Goal: Task Accomplishment & Management: Use online tool/utility

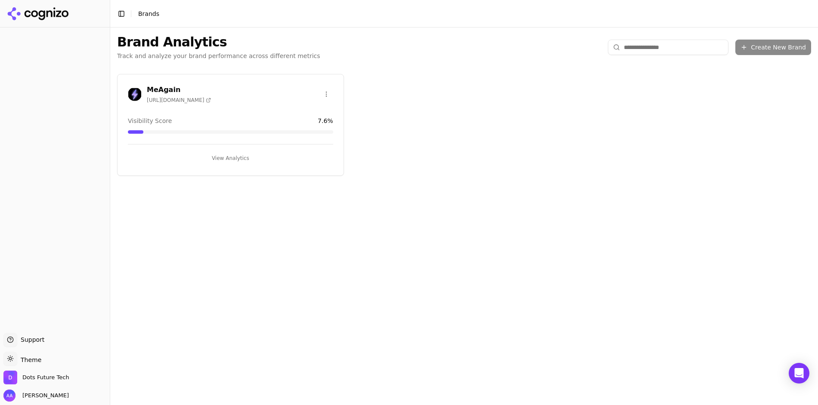
click at [191, 103] on div "MeAgain [URL][DOMAIN_NAME]" at bounding box center [230, 96] width 226 height 22
click at [211, 162] on button "View Analytics" at bounding box center [230, 158] width 205 height 14
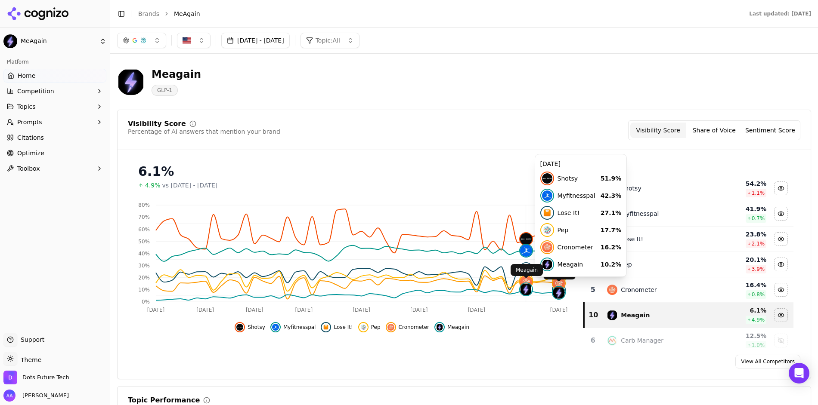
scroll to position [3, 0]
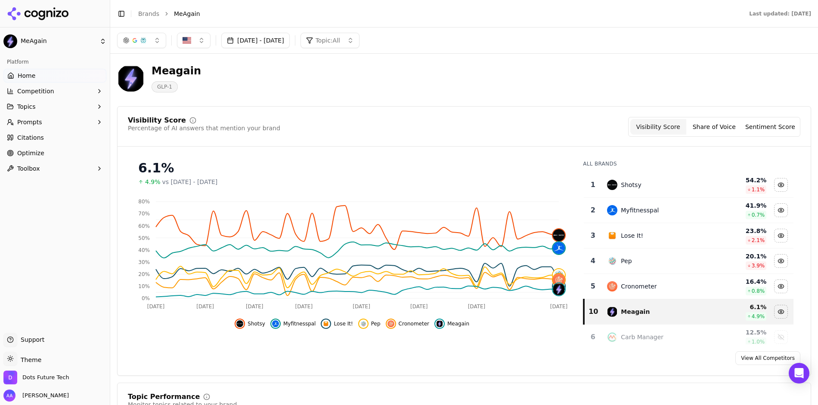
click at [36, 127] on button "Prompts" at bounding box center [54, 122] width 103 height 14
click at [44, 138] on span "Active" at bounding box center [55, 136] width 75 height 9
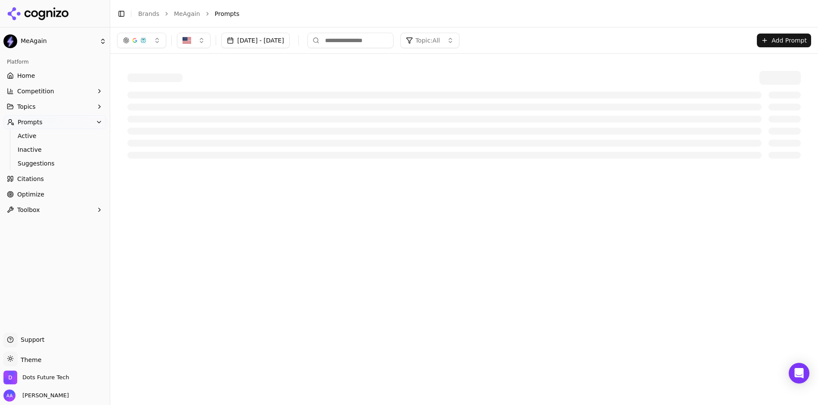
click at [414, 231] on div "[DATE] - [DATE] Topic: All Add Prompt Command Palette Search for a command to r…" at bounding box center [463, 217] width 707 height 378
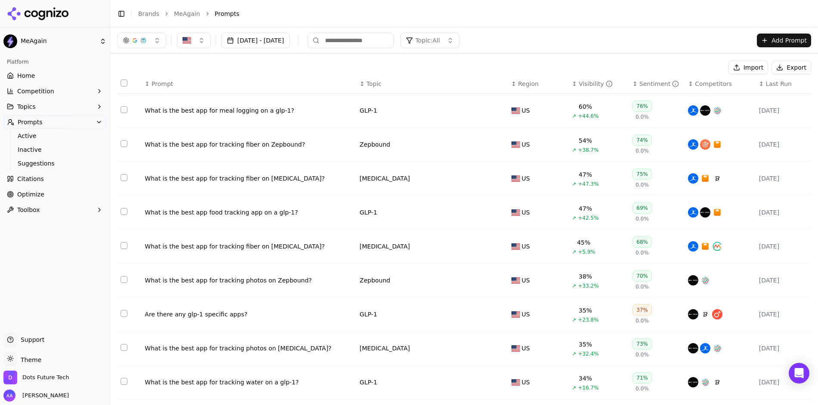
click at [371, 82] on span "Topic" at bounding box center [373, 84] width 15 height 9
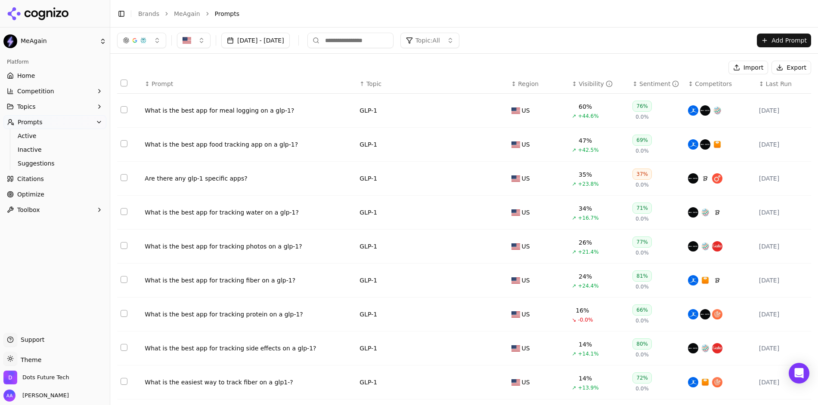
click at [368, 44] on input at bounding box center [350, 40] width 86 height 15
type input "*****"
